Goal: Communication & Community: Answer question/provide support

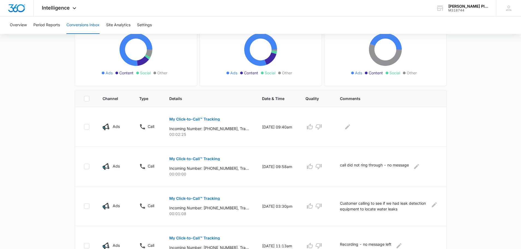
scroll to position [82, 0]
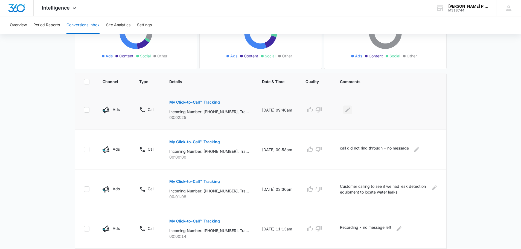
click at [350, 108] on icon "Edit Comments" at bounding box center [347, 110] width 7 height 7
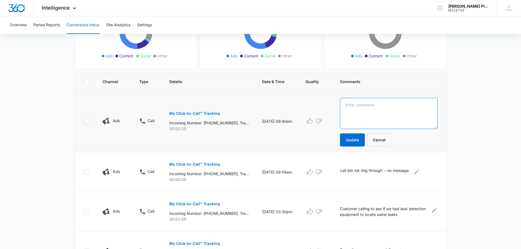
click at [349, 106] on textarea at bounding box center [389, 113] width 98 height 31
type textarea "New customer - Jalissa Polk in Gainesville - set up service call"
click at [353, 142] on button "Update" at bounding box center [352, 139] width 25 height 13
click at [351, 139] on button "Update" at bounding box center [352, 139] width 25 height 13
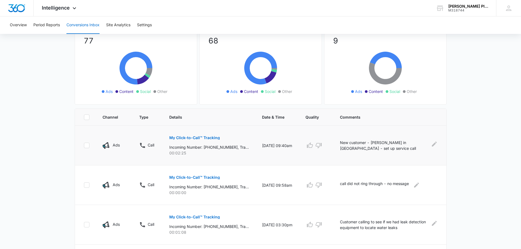
scroll to position [27, 0]
